Goal: Task Accomplishment & Management: Use online tool/utility

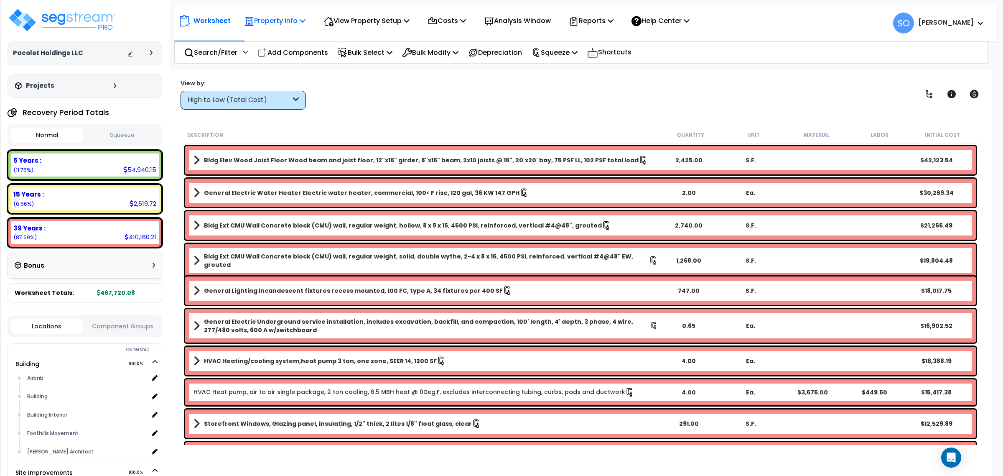
click at [273, 22] on p "Property Info" at bounding box center [274, 20] width 61 height 11
click at [443, 25] on p "Costs" at bounding box center [447, 20] width 38 height 11
click at [286, 18] on p "Property Info" at bounding box center [274, 20] width 61 height 11
click at [798, 93] on div "View by: High to Low (Total Cost) High to Low (Total Cost)" at bounding box center [581, 94] width 806 height 31
click at [57, 27] on img at bounding box center [62, 20] width 109 height 25
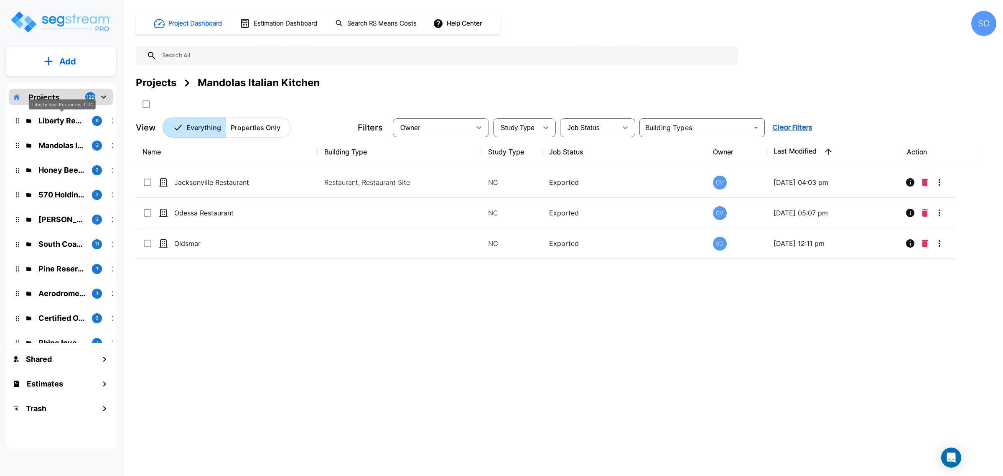
click at [61, 117] on p "Liberty Real Properties, LLC" at bounding box center [61, 120] width 47 height 11
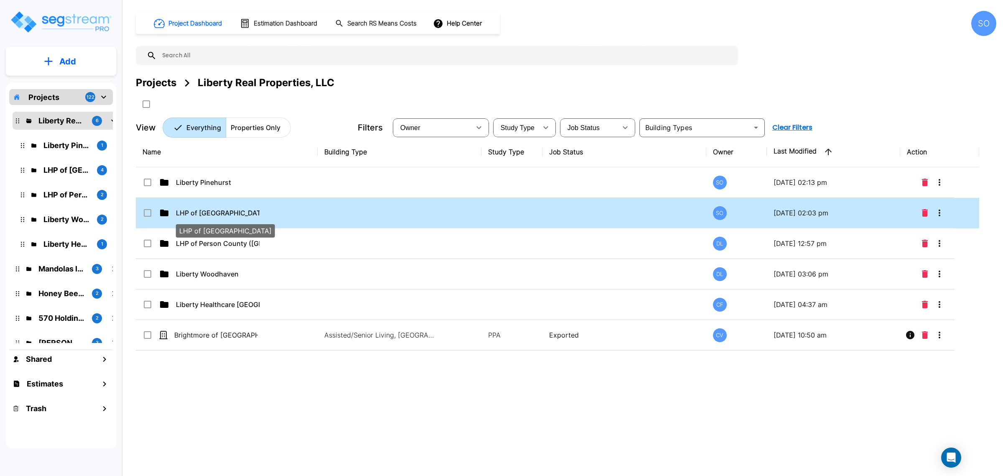
click at [212, 214] on p "LHP of [GEOGRAPHIC_DATA]" at bounding box center [218, 213] width 84 height 10
checkbox input "true"
drag, startPoint x: 200, startPoint y: 208, endPoint x: 230, endPoint y: 207, distance: 30.1
click at [200, 207] on td "LHP of Haywood County" at bounding box center [227, 213] width 182 height 31
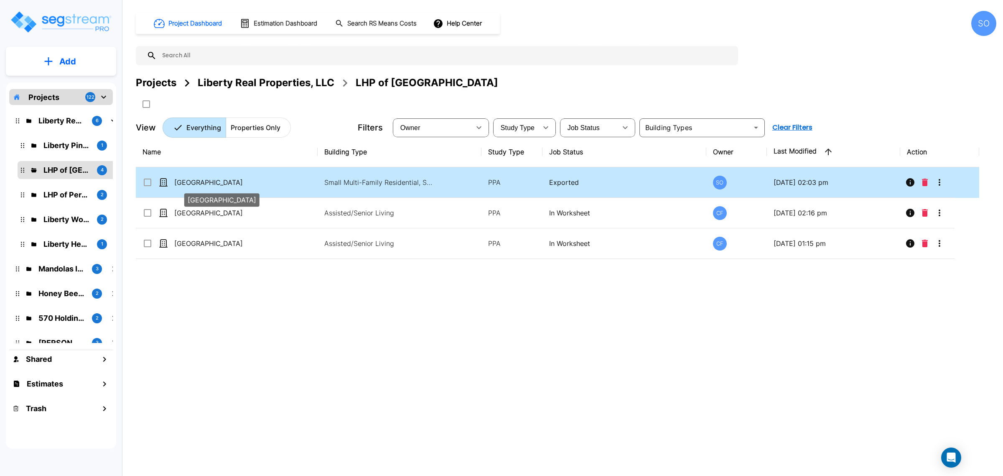
click at [231, 180] on p "[GEOGRAPHIC_DATA]" at bounding box center [216, 182] width 84 height 10
checkbox input "true"
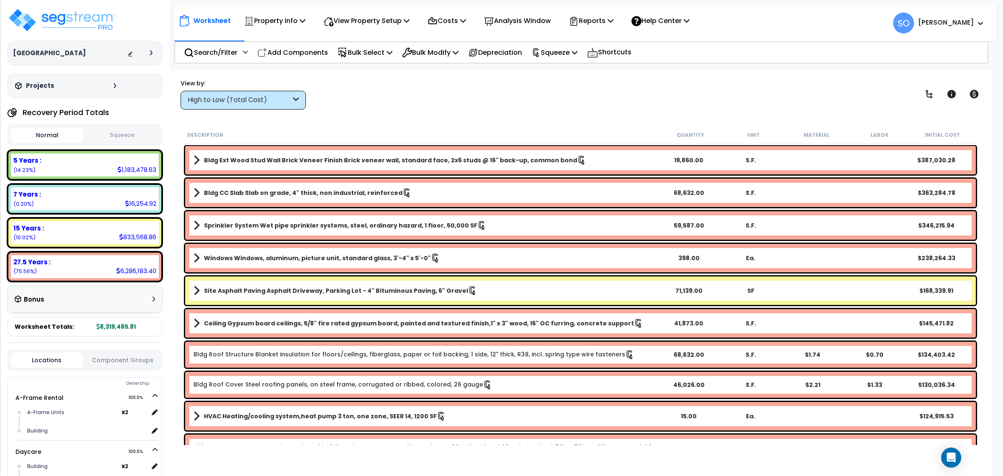
click at [233, 28] on div "Worksheet Property Info Property Setup Add Property Unit Template property Clon…" at bounding box center [436, 21] width 516 height 20
click at [255, 20] on p "Property Info" at bounding box center [274, 20] width 61 height 11
click at [257, 38] on link "Property Setup" at bounding box center [281, 39] width 83 height 17
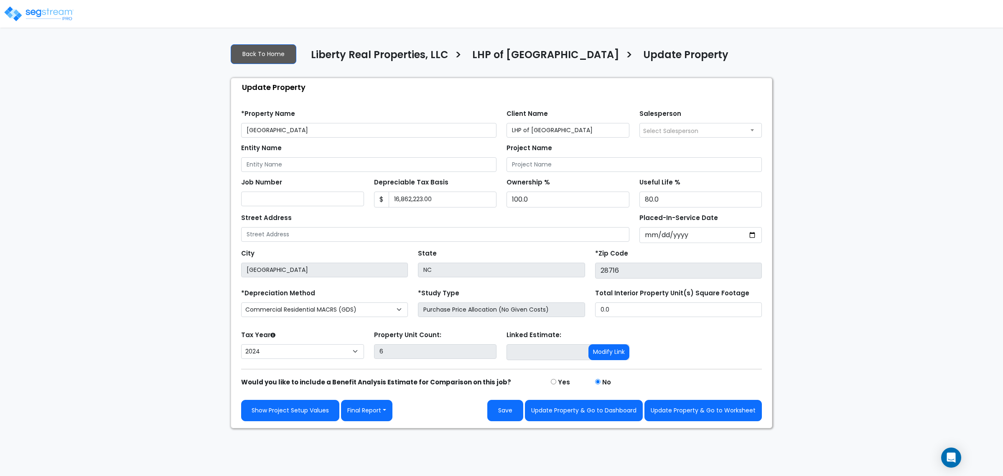
select select "2024"
drag, startPoint x: 463, startPoint y: 199, endPoint x: 229, endPoint y: 197, distance: 233.6
click at [231, 197] on div "Update Property Find these errors below in the Property Setup: *Property Name […" at bounding box center [502, 253] width 542 height 350
type input "15,662,223"
click at [860, 247] on div "We are Building your Property. So please grab a coffee and let us do the heavy …" at bounding box center [501, 232] width 1003 height 391
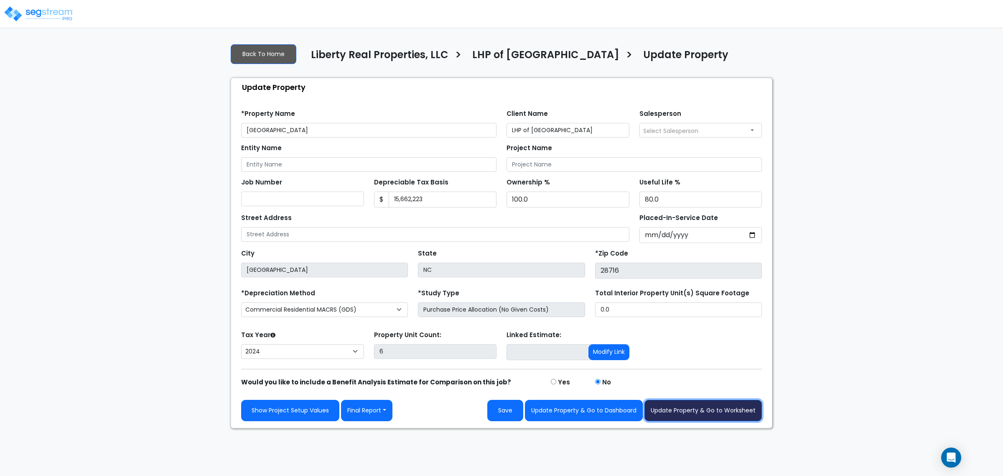
click at [689, 418] on button "Update Property & Go to Worksheet" at bounding box center [702, 410] width 117 height 21
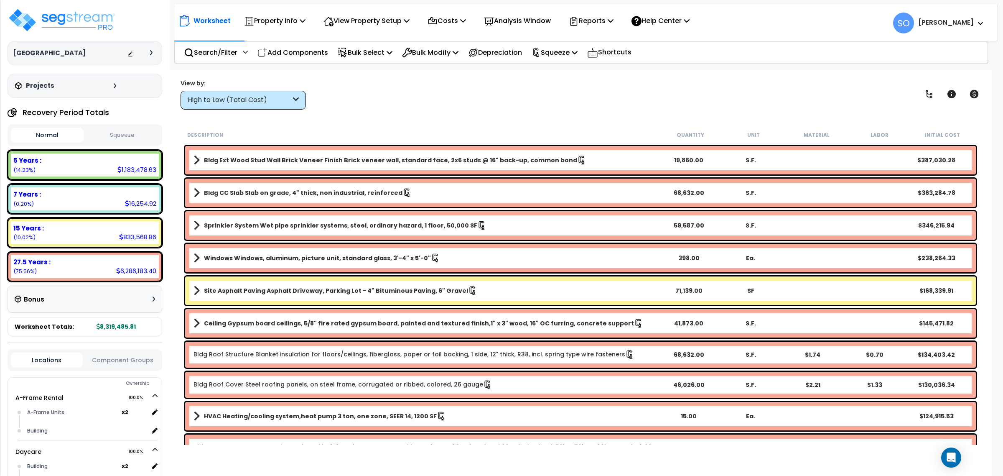
click at [415, 127] on div "Description Quantity Unit Material Labor Initial Cost" at bounding box center [580, 135] width 795 height 18
click at [602, 28] on div "Reports" at bounding box center [591, 21] width 45 height 20
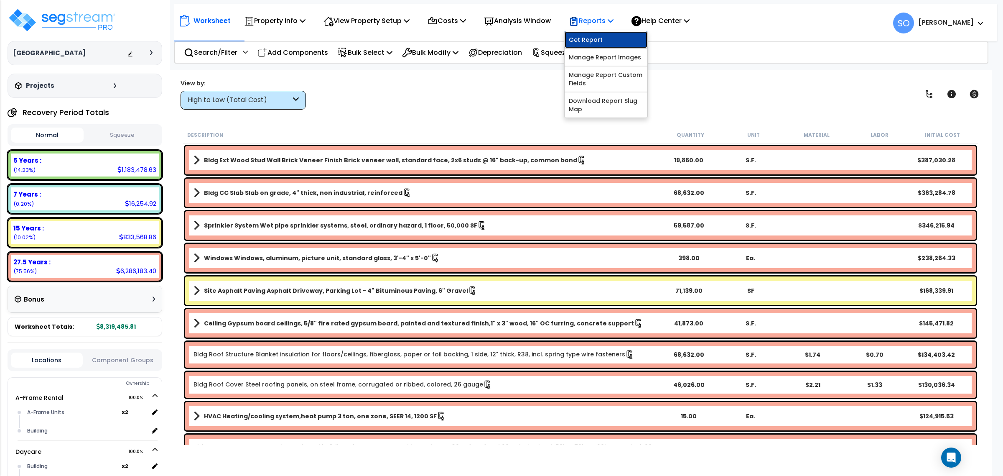
click at [609, 41] on link "Get Report" at bounding box center [606, 39] width 83 height 17
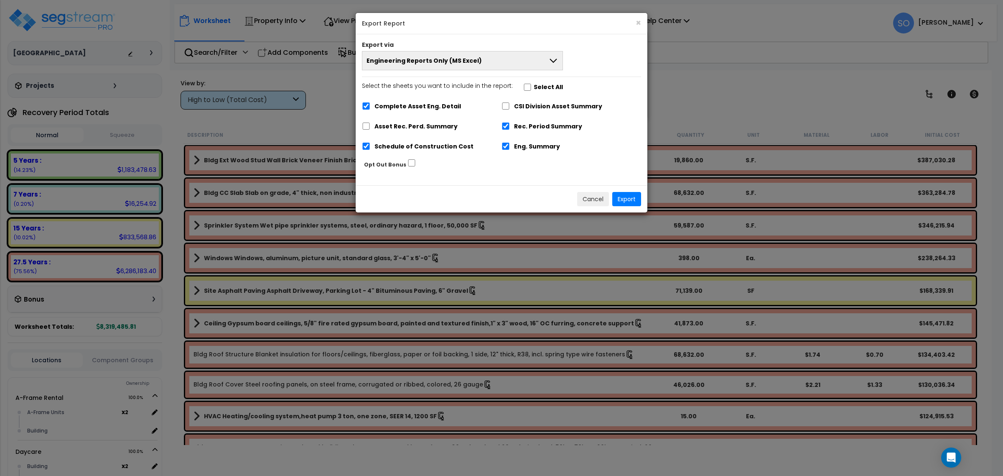
click at [446, 147] on label "Schedule of Construction Cost" at bounding box center [423, 147] width 99 height 10
click at [370, 147] on input "Schedule of Construction Cost" at bounding box center [366, 146] width 8 height 7
checkbox input "false"
click at [624, 199] on button "Export" at bounding box center [626, 199] width 29 height 14
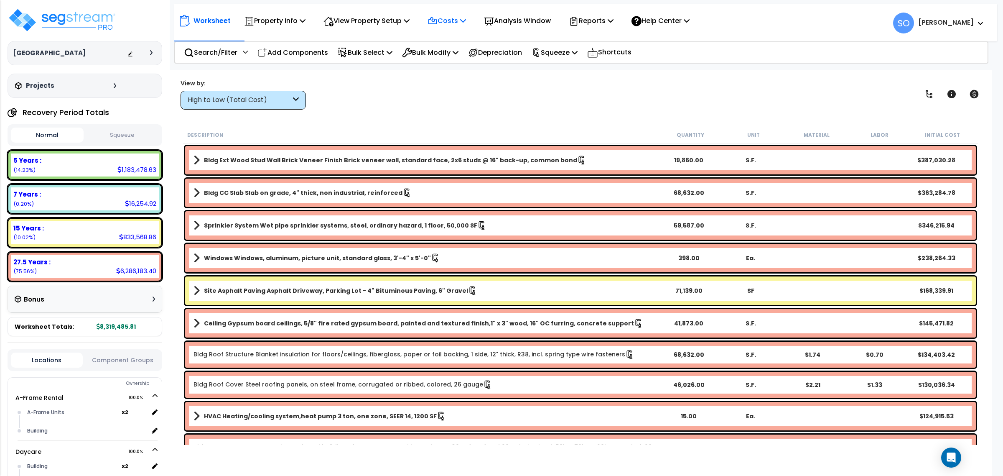
click at [471, 20] on div "Costs Indirect Costs Direct Costs" at bounding box center [447, 21] width 48 height 20
click at [445, 20] on p "Costs" at bounding box center [447, 20] width 38 height 11
click at [402, 18] on p "View Property Setup" at bounding box center [366, 20] width 86 height 11
click at [604, 22] on p "Reports" at bounding box center [591, 20] width 45 height 11
click at [551, 22] on p "Analysis Window" at bounding box center [517, 20] width 67 height 11
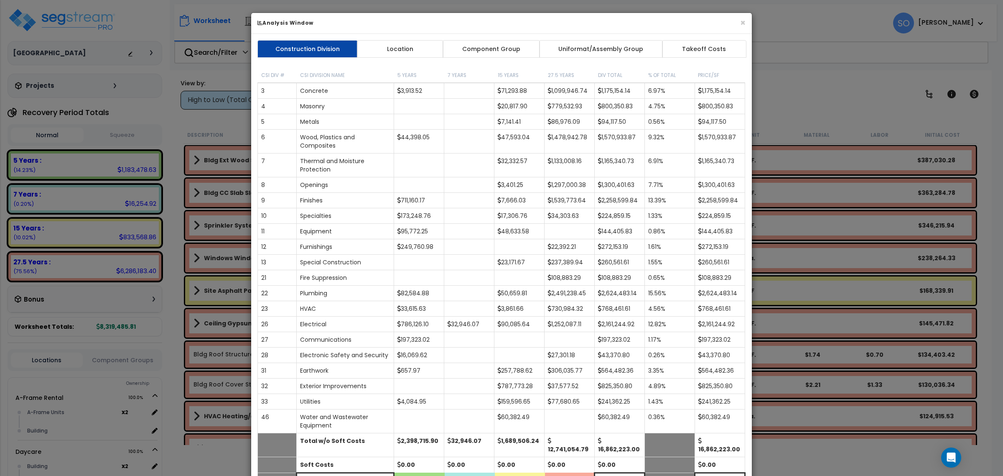
click at [735, 22] on h6 "Analysis Window" at bounding box center [501, 22] width 488 height 7
click at [738, 22] on h6 "Analysis Window" at bounding box center [501, 22] width 488 height 7
click at [742, 21] on button "×" at bounding box center [742, 22] width 5 height 9
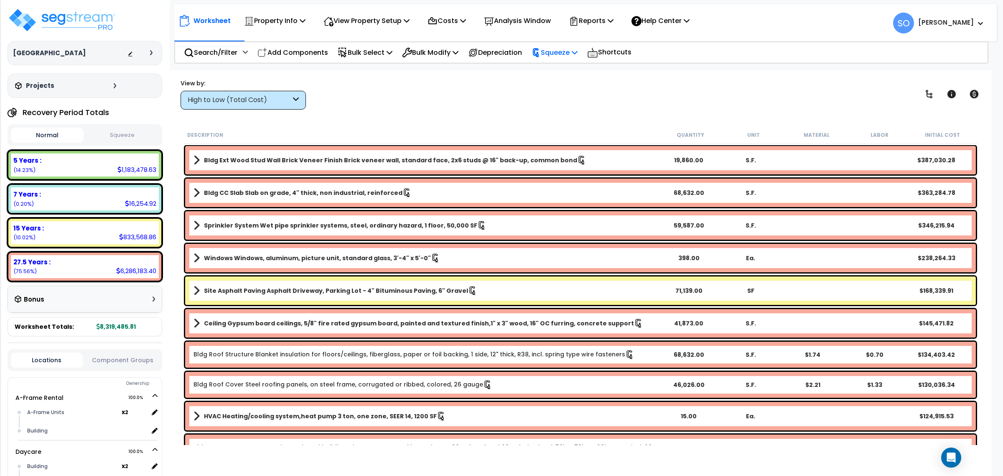
click at [561, 53] on p "Squeeze" at bounding box center [555, 52] width 46 height 11
click at [575, 68] on link "Re-squeeze" at bounding box center [568, 71] width 83 height 17
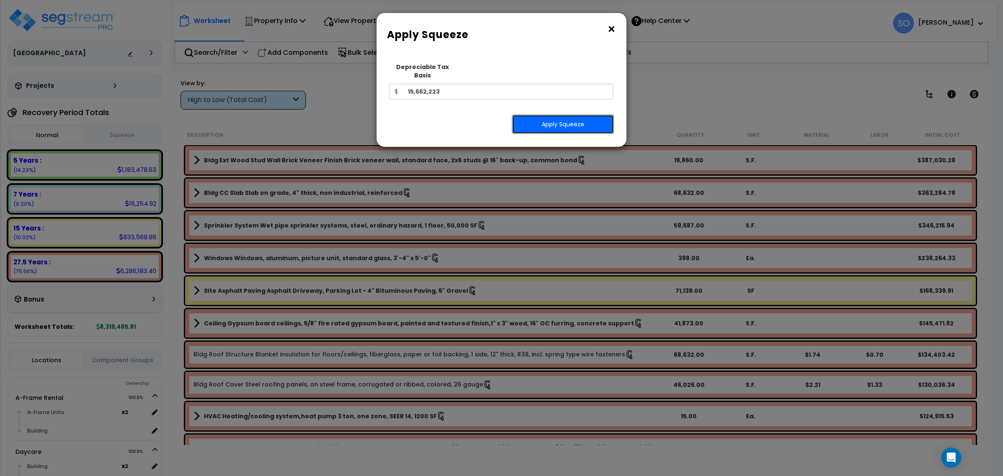
click at [557, 116] on button "Apply Squeeze" at bounding box center [563, 124] width 102 height 19
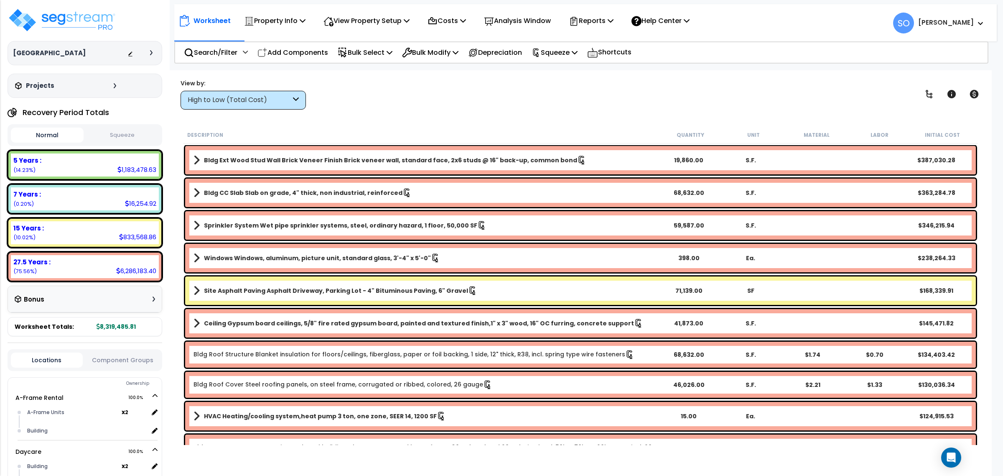
click at [429, 110] on div "Worksheet Property Info Property Setup Add Property Unit Template property Clon…" at bounding box center [580, 308] width 823 height 476
click at [614, 27] on div "Reports" at bounding box center [591, 21] width 45 height 20
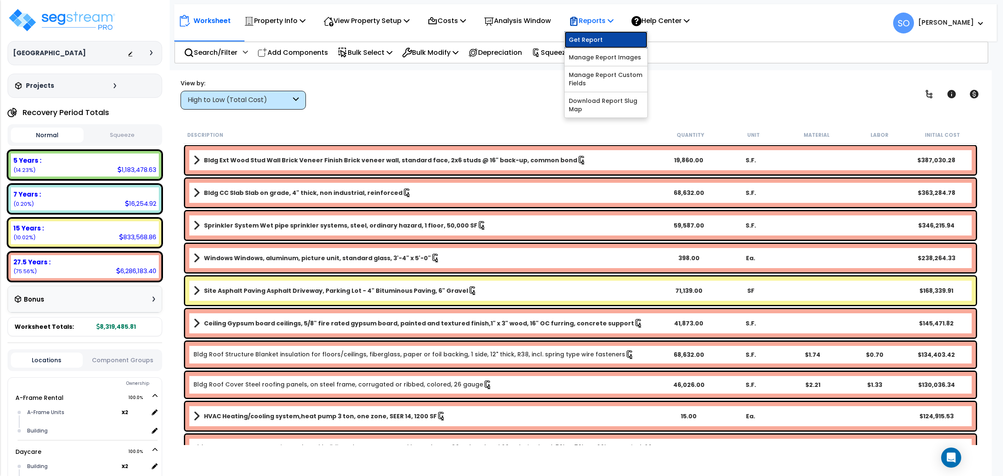
click at [611, 38] on link "Get Report" at bounding box center [606, 39] width 83 height 17
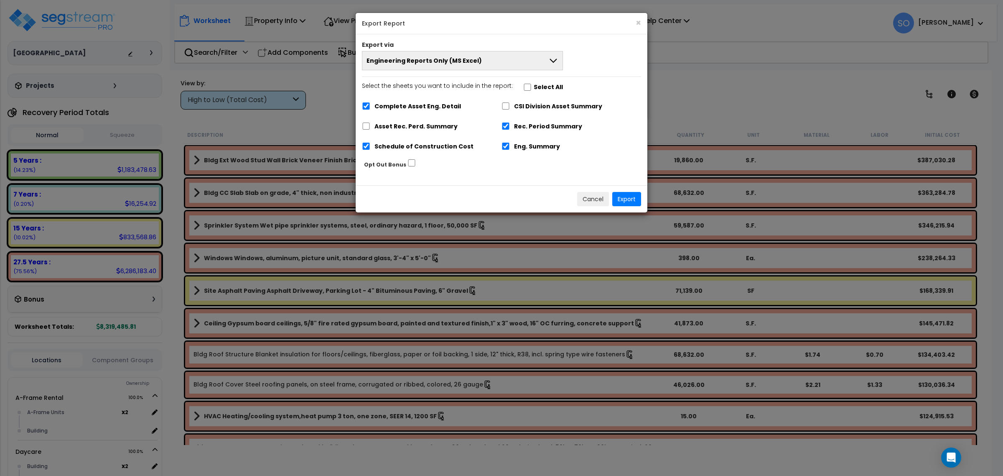
click at [379, 151] on label "Schedule of Construction Cost" at bounding box center [423, 147] width 99 height 10
click at [370, 150] on input "Schedule of Construction Cost" at bounding box center [366, 146] width 8 height 7
checkbox input "false"
click at [624, 203] on button "Export" at bounding box center [626, 199] width 29 height 14
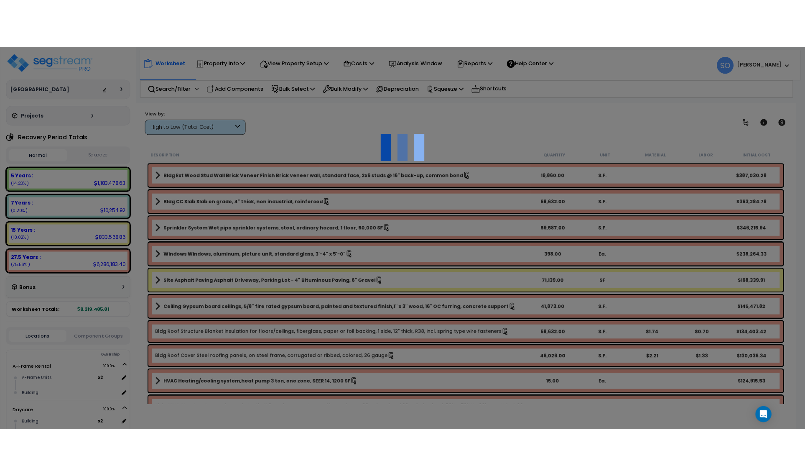
scroll to position [36, 0]
